Goal: Complete application form

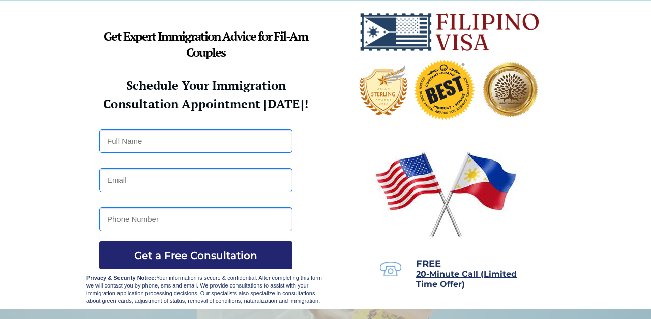
drag, startPoint x: 0, startPoint y: 0, endPoint x: 130, endPoint y: 134, distance: 186.7
click at [130, 134] on input "text" at bounding box center [195, 141] width 193 height 24
click at [50, 138] on div at bounding box center [325, 155] width 651 height 309
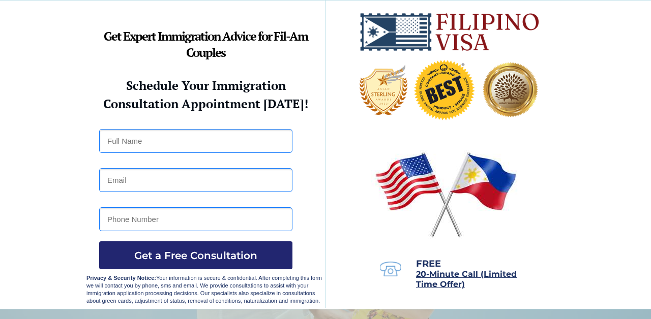
click at [50, 138] on div at bounding box center [325, 155] width 651 height 309
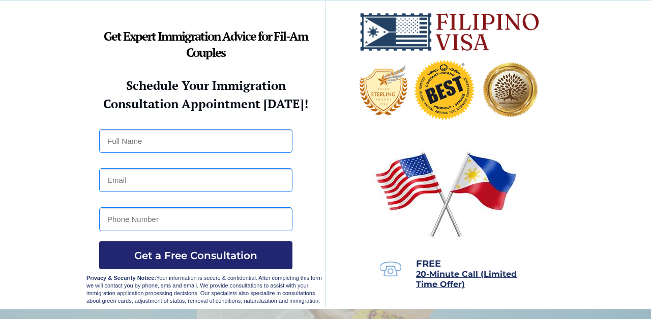
click at [50, 138] on div at bounding box center [325, 155] width 651 height 309
click at [231, 185] on input "email" at bounding box center [195, 180] width 193 height 24
drag, startPoint x: 231, startPoint y: 141, endPoint x: 226, endPoint y: 25, distance: 116.6
